Goal: Task Accomplishment & Management: Manage account settings

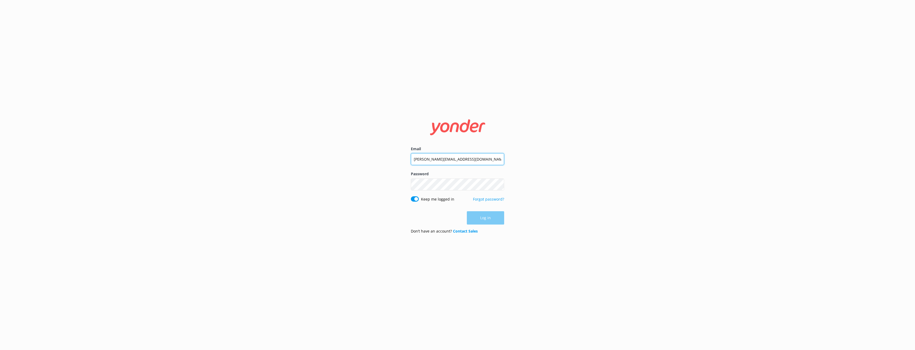
click at [469, 160] on input "[PERSON_NAME][EMAIL_ADDRESS][DOMAIN_NAME]" at bounding box center [457, 159] width 93 height 12
type input "[EMAIL_ADDRESS][DOMAIN_NAME]"
click at [491, 223] on button "Log in" at bounding box center [485, 218] width 37 height 13
